Goal: Check status: Check status

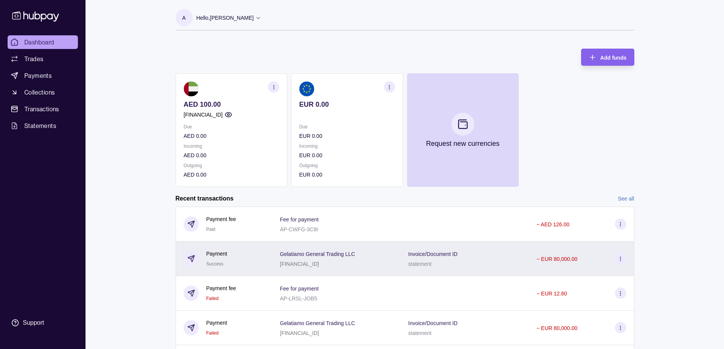
click at [437, 256] on p "Invoice/Document ID" at bounding box center [432, 254] width 49 height 6
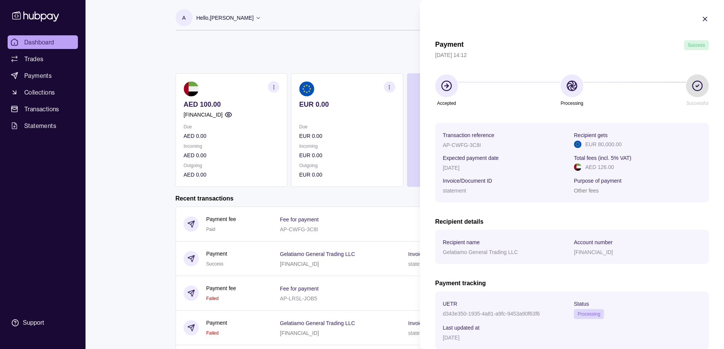
click at [379, 218] on html "Dashboard Trades Payments Collections Transactions Statements Support A Hello, …" at bounding box center [362, 202] width 724 height 405
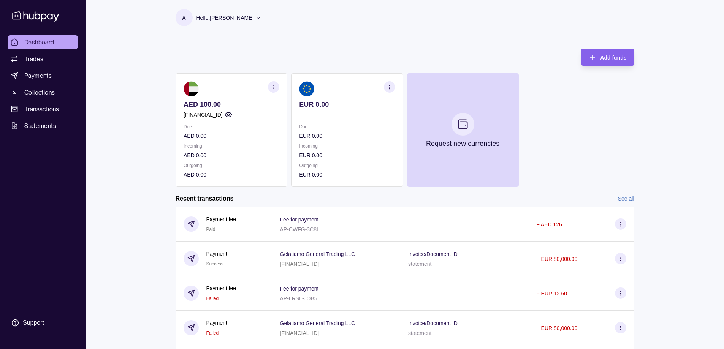
click at [379, 218] on div "Fee for payment AP-CWFG-3C8I" at bounding box center [336, 224] width 113 height 19
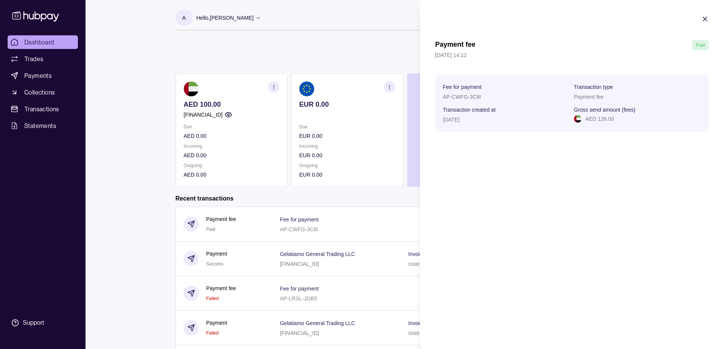
click at [704, 16] on icon "button" at bounding box center [706, 19] width 8 height 8
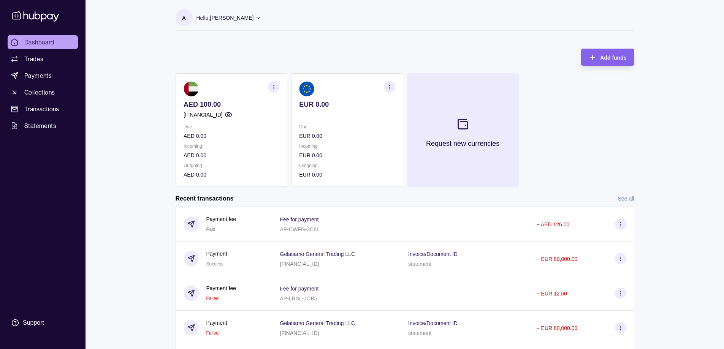
scroll to position [38, 0]
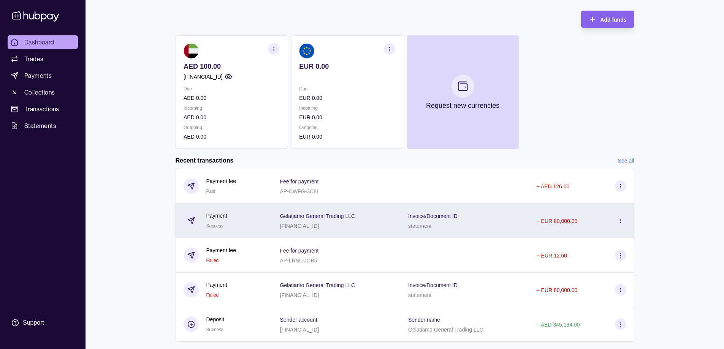
click at [485, 214] on div "Invoice/Document ID statement" at bounding box center [464, 220] width 113 height 19
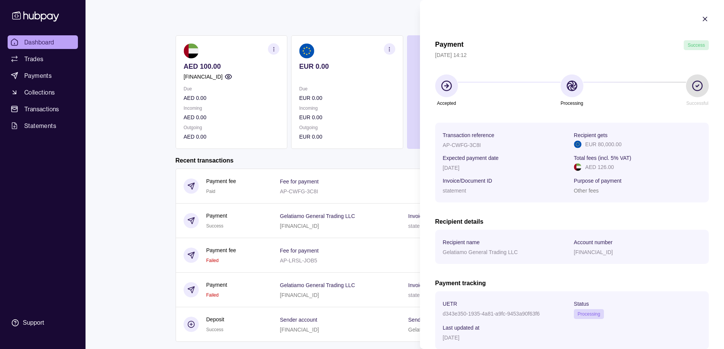
click at [702, 19] on icon "button" at bounding box center [706, 19] width 8 height 8
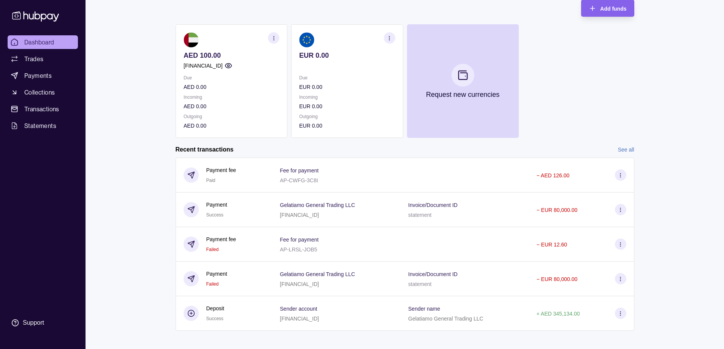
scroll to position [55, 0]
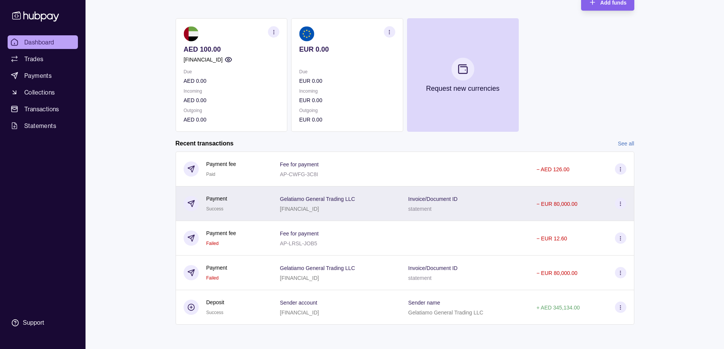
click at [445, 195] on span "Invoice/Document ID" at bounding box center [432, 198] width 49 height 9
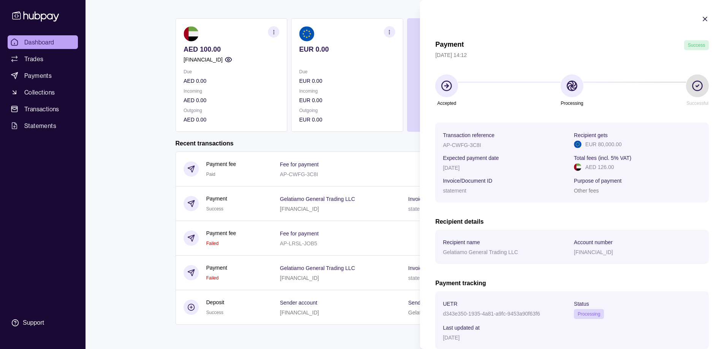
click at [353, 307] on html "Dashboard Trades Payments Collections Transactions Statements Support A Hello, …" at bounding box center [362, 147] width 724 height 405
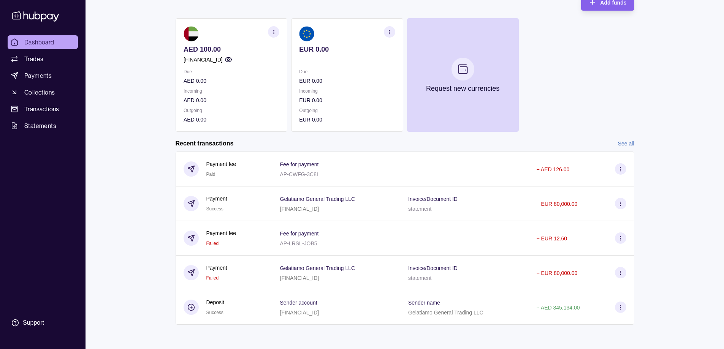
click at [353, 307] on div "Sender account [FINANCIAL_ID]" at bounding box center [336, 307] width 113 height 19
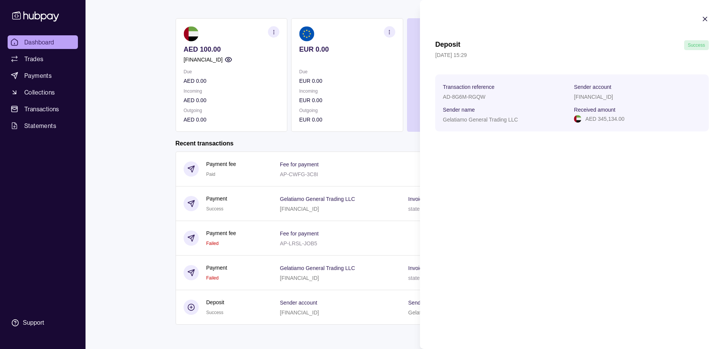
click at [706, 19] on icon "button" at bounding box center [705, 19] width 4 height 4
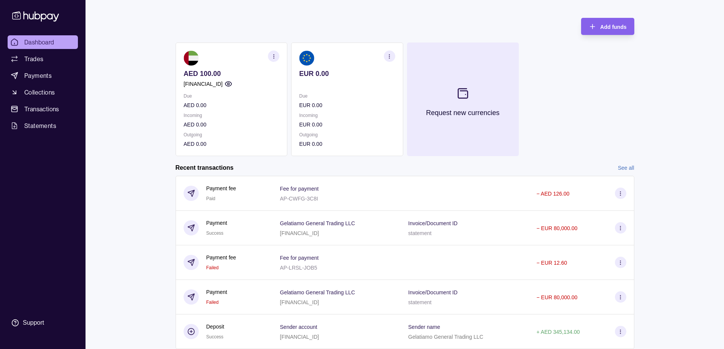
scroll to position [0, 0]
